Goal: Contribute content: Add original content to the website for others to see

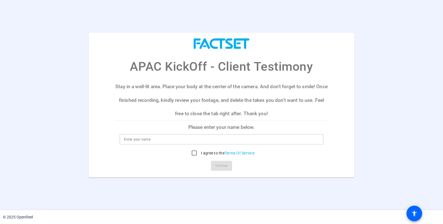
click at [173, 137] on input at bounding box center [221, 139] width 195 height 7
type input "apac.leadership"
click at [191, 153] on input "I agree to the Terms Of Service" at bounding box center [194, 153] width 11 height 11
checkbox input "true"
click at [213, 164] on span at bounding box center [221, 165] width 21 height 13
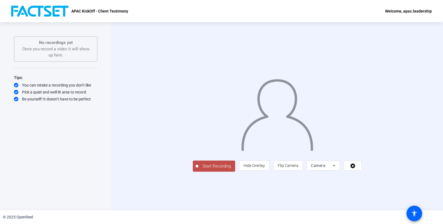
click at [198, 170] on span "Start Recording" at bounding box center [216, 166] width 37 height 6
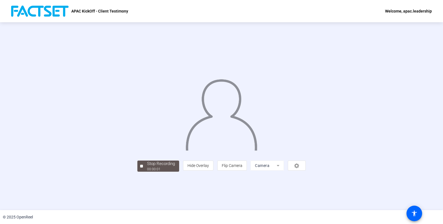
scroll to position [6, 0]
click at [147, 172] on div "00:00:07" at bounding box center [161, 169] width 28 height 5
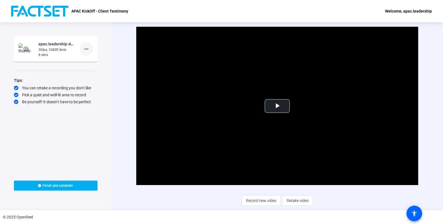
click at [87, 48] on mat-icon "more_horiz" at bounding box center [86, 49] width 7 height 7
click at [56, 48] on div at bounding box center [221, 112] width 443 height 224
click at [27, 48] on mat-icon "play_circle_outline" at bounding box center [26, 49] width 7 height 6
click at [277, 106] on span "Video Player" at bounding box center [277, 106] width 0 height 0
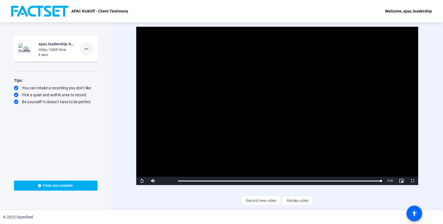
click at [85, 51] on mat-icon "more_horiz" at bounding box center [86, 49] width 7 height 7
click at [96, 60] on span "Delete clip" at bounding box center [95, 60] width 22 height 7
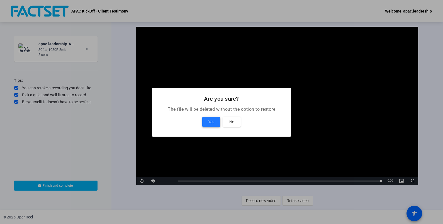
click at [212, 121] on span "Yes" at bounding box center [211, 122] width 6 height 7
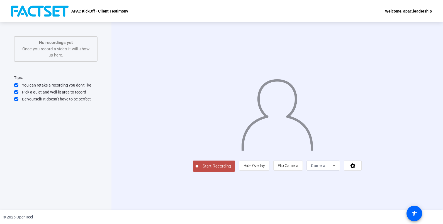
click at [198, 170] on span "Start Recording" at bounding box center [216, 166] width 37 height 6
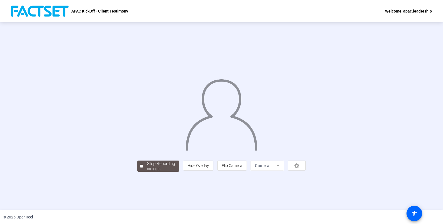
scroll to position [6, 0]
click at [147, 167] on div "Stop Recording" at bounding box center [161, 164] width 28 height 6
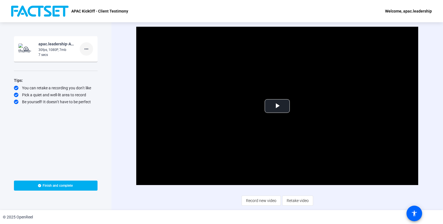
click at [84, 50] on mat-icon "more_horiz" at bounding box center [86, 49] width 7 height 7
click at [91, 61] on span "Delete clip" at bounding box center [95, 60] width 22 height 7
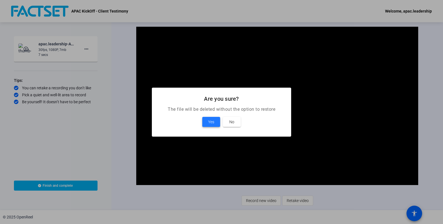
click at [209, 121] on span "Yes" at bounding box center [211, 122] width 6 height 7
